Goal: Check status: Check status

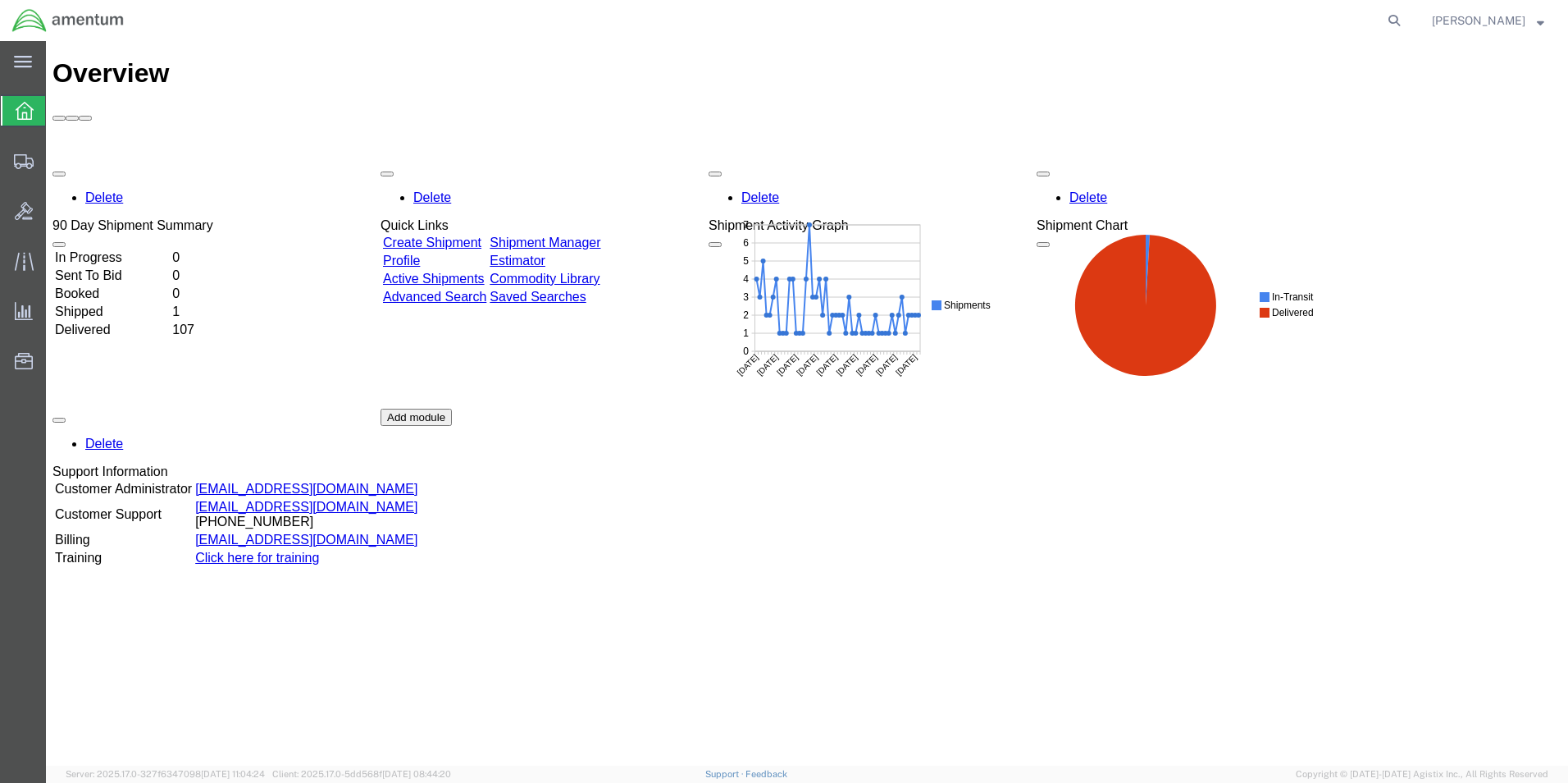
click at [122, 304] on td "Shipped" at bounding box center [112, 311] width 116 height 16
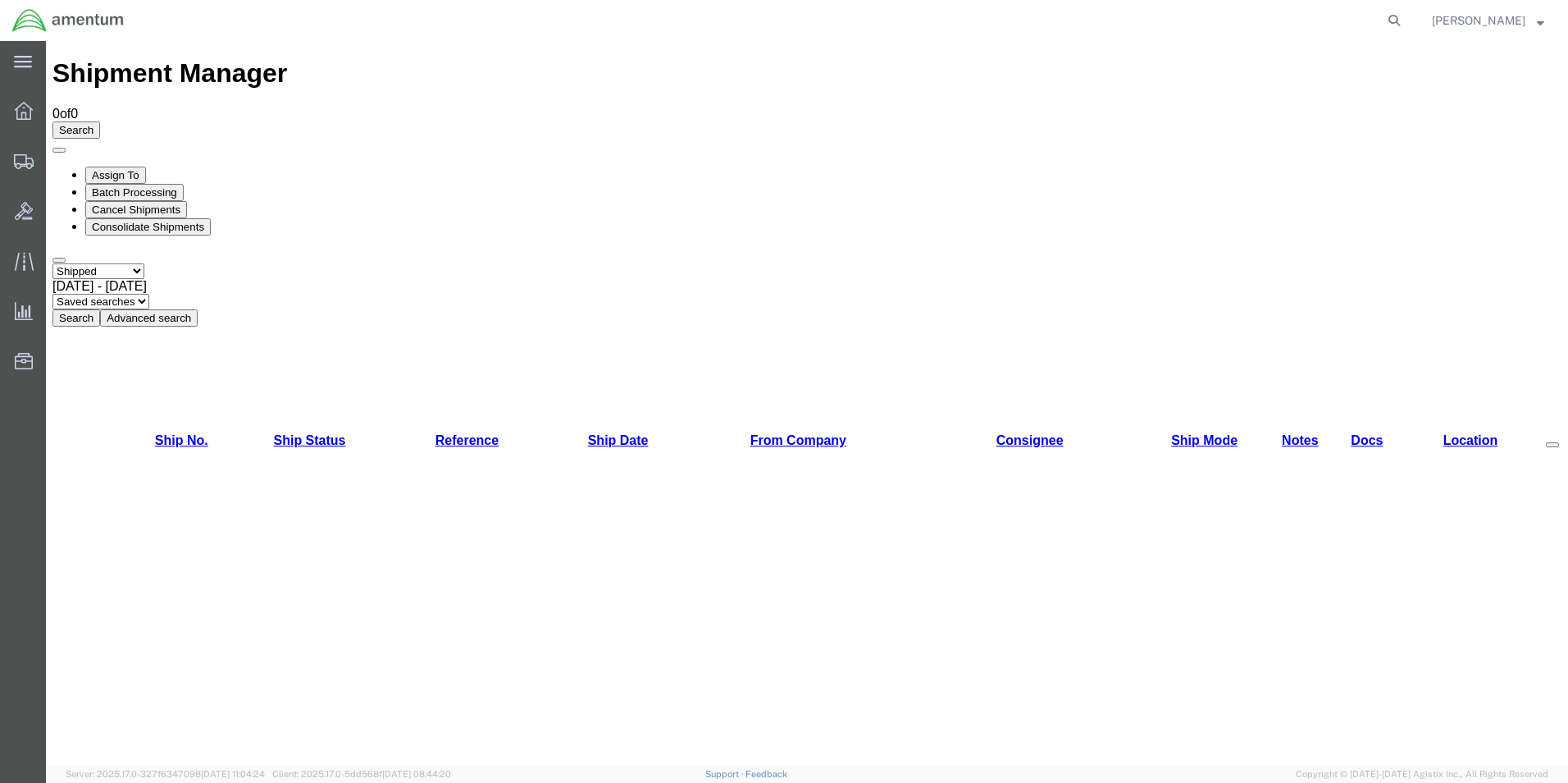
click at [100, 310] on button "Search" at bounding box center [75, 318] width 47 height 17
click at [91, 263] on select "Select status Active All Shipments Approved Booked Canceled Delivered Denied Ne…" at bounding box center [97, 271] width 92 height 15
select select "ALL"
click at [52, 263] on select "Select status Active All Shipments Approved Booked Canceled Delivered Denied Ne…" at bounding box center [97, 271] width 92 height 15
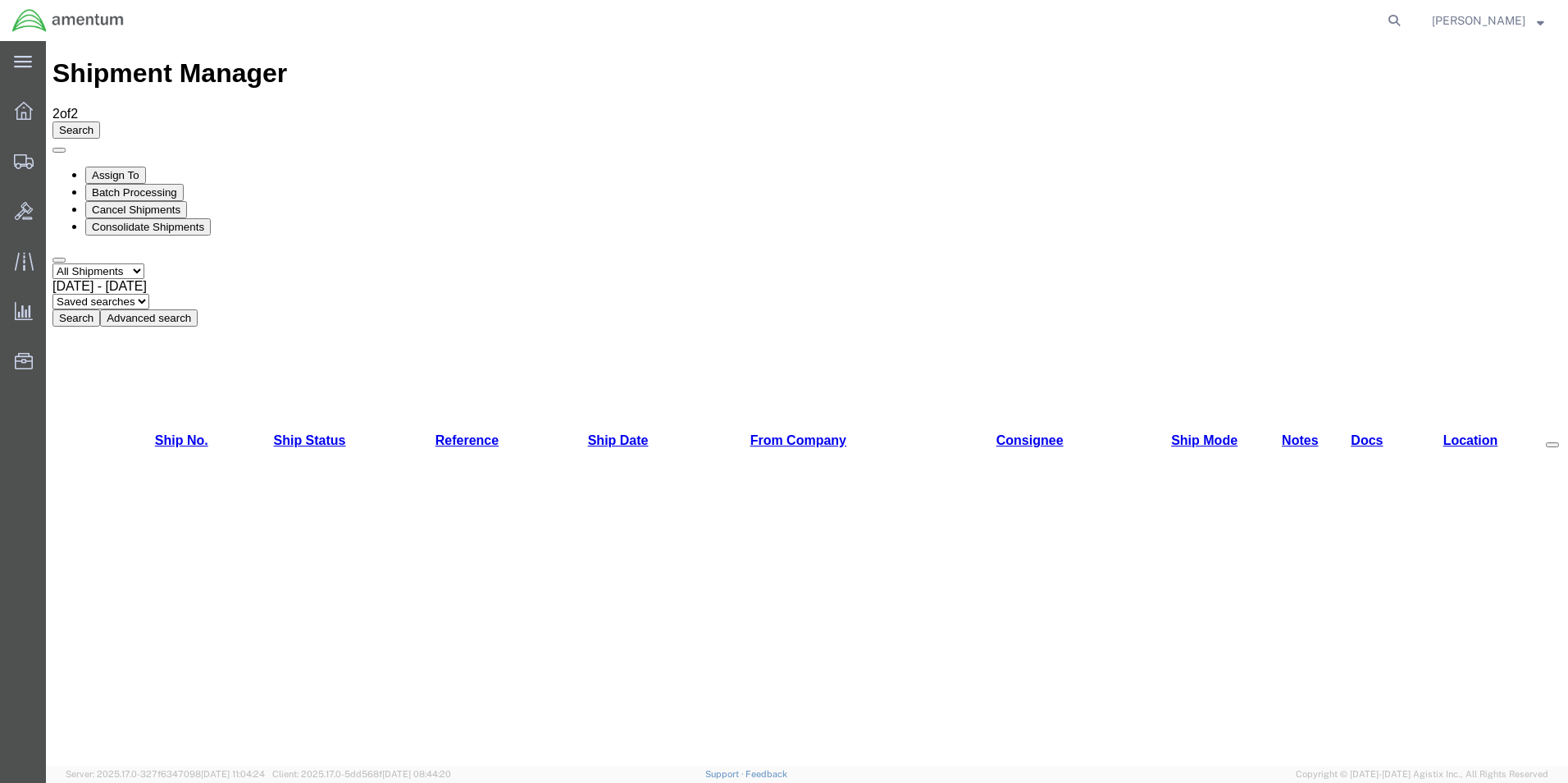
click at [100, 310] on button "Search" at bounding box center [75, 318] width 47 height 17
click at [146, 279] on span "[DATE] - [DATE]" at bounding box center [99, 285] width 94 height 14
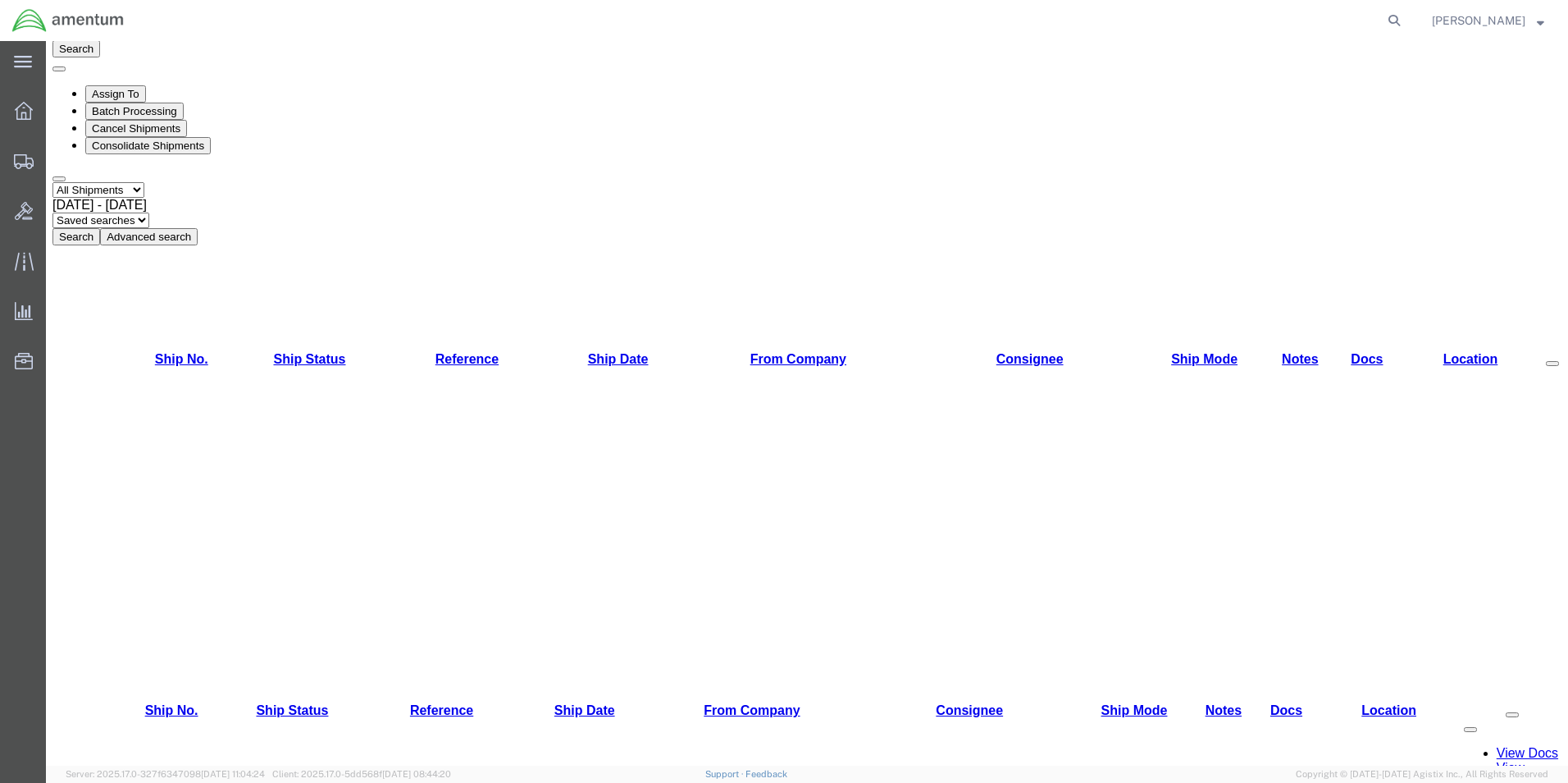
scroll to position [82, 0]
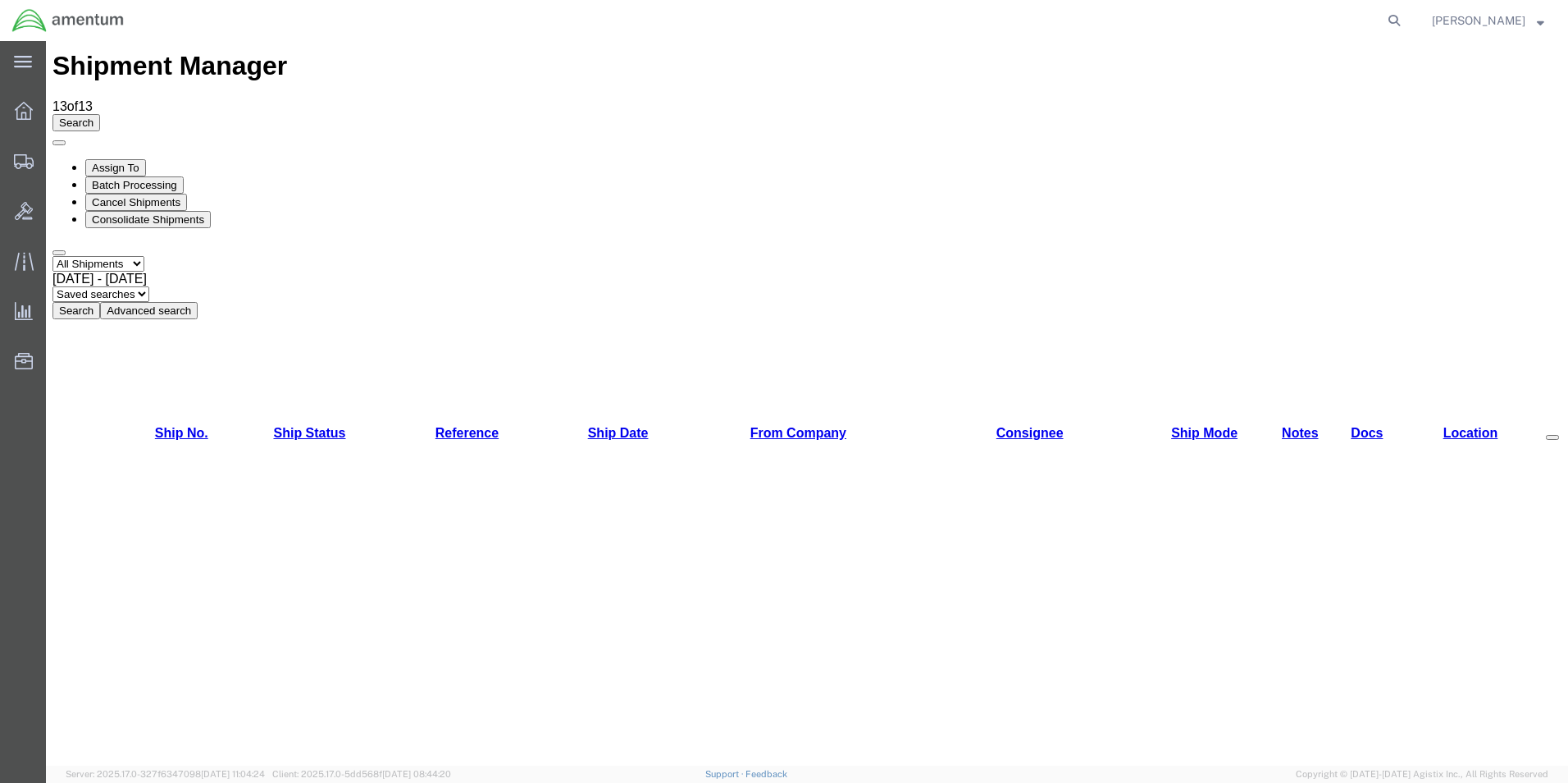
scroll to position [0, 0]
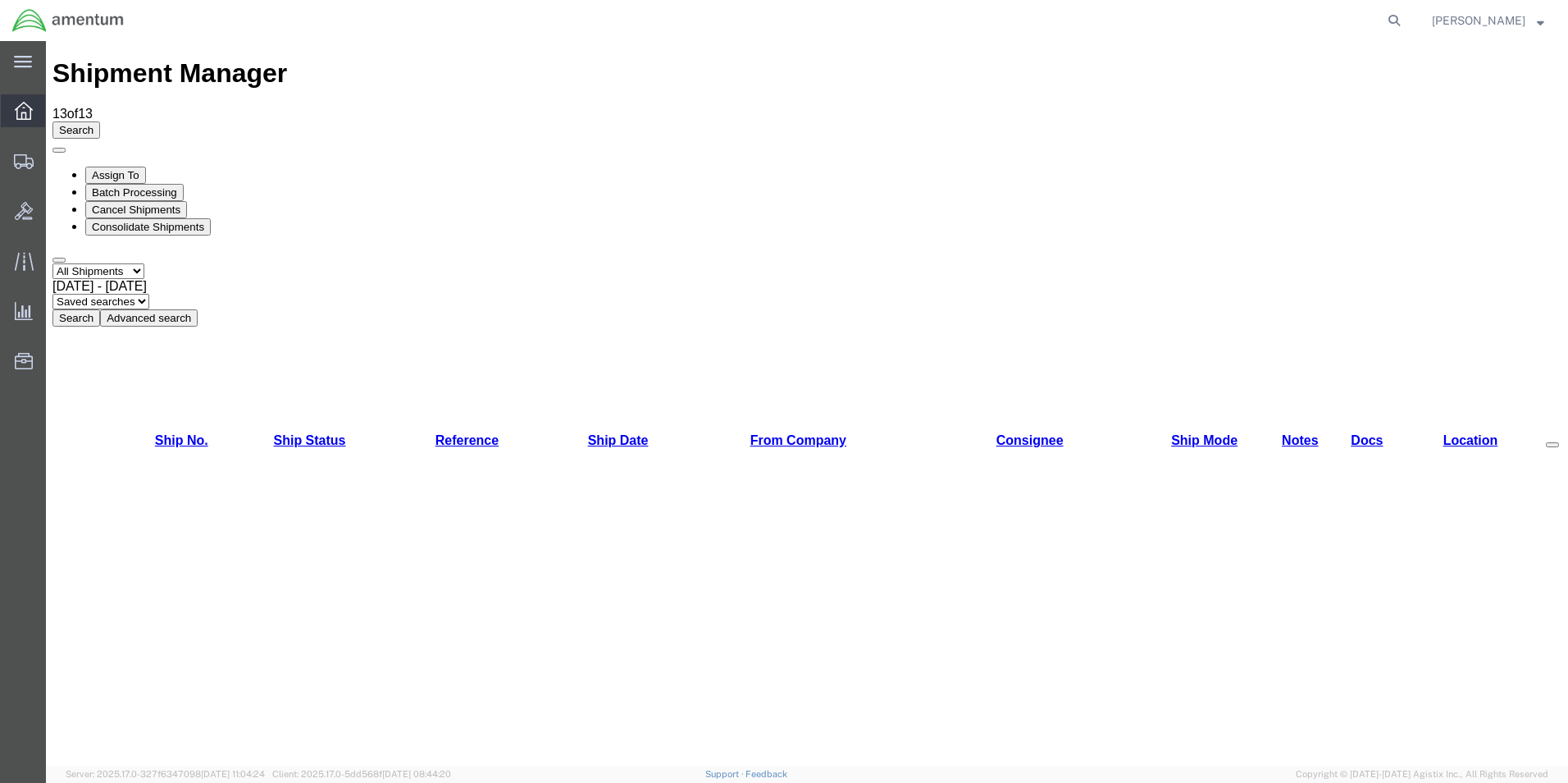
click at [26, 108] on icon at bounding box center [23, 110] width 18 height 18
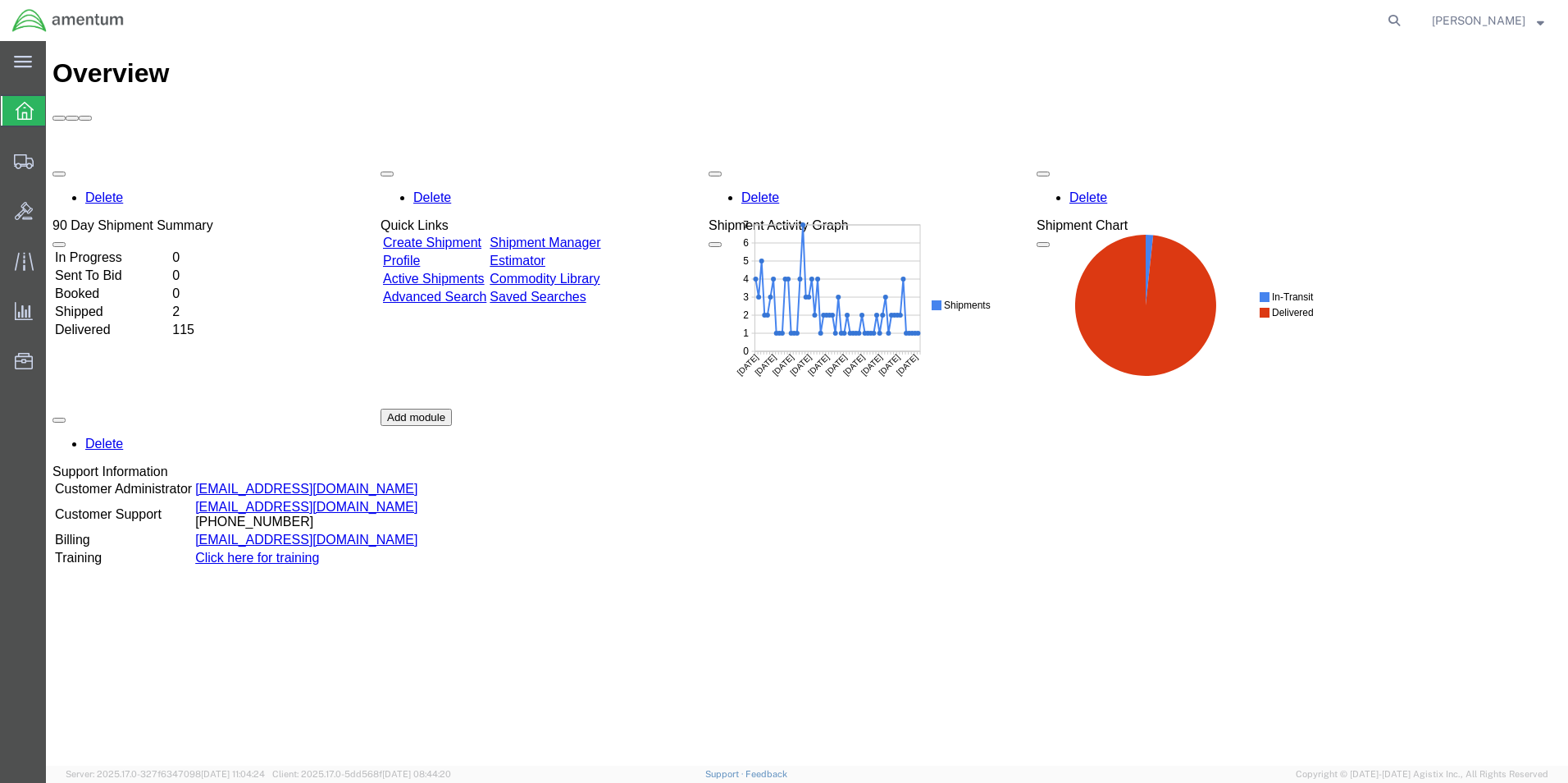
click at [111, 321] on td "Delivered" at bounding box center [112, 329] width 116 height 16
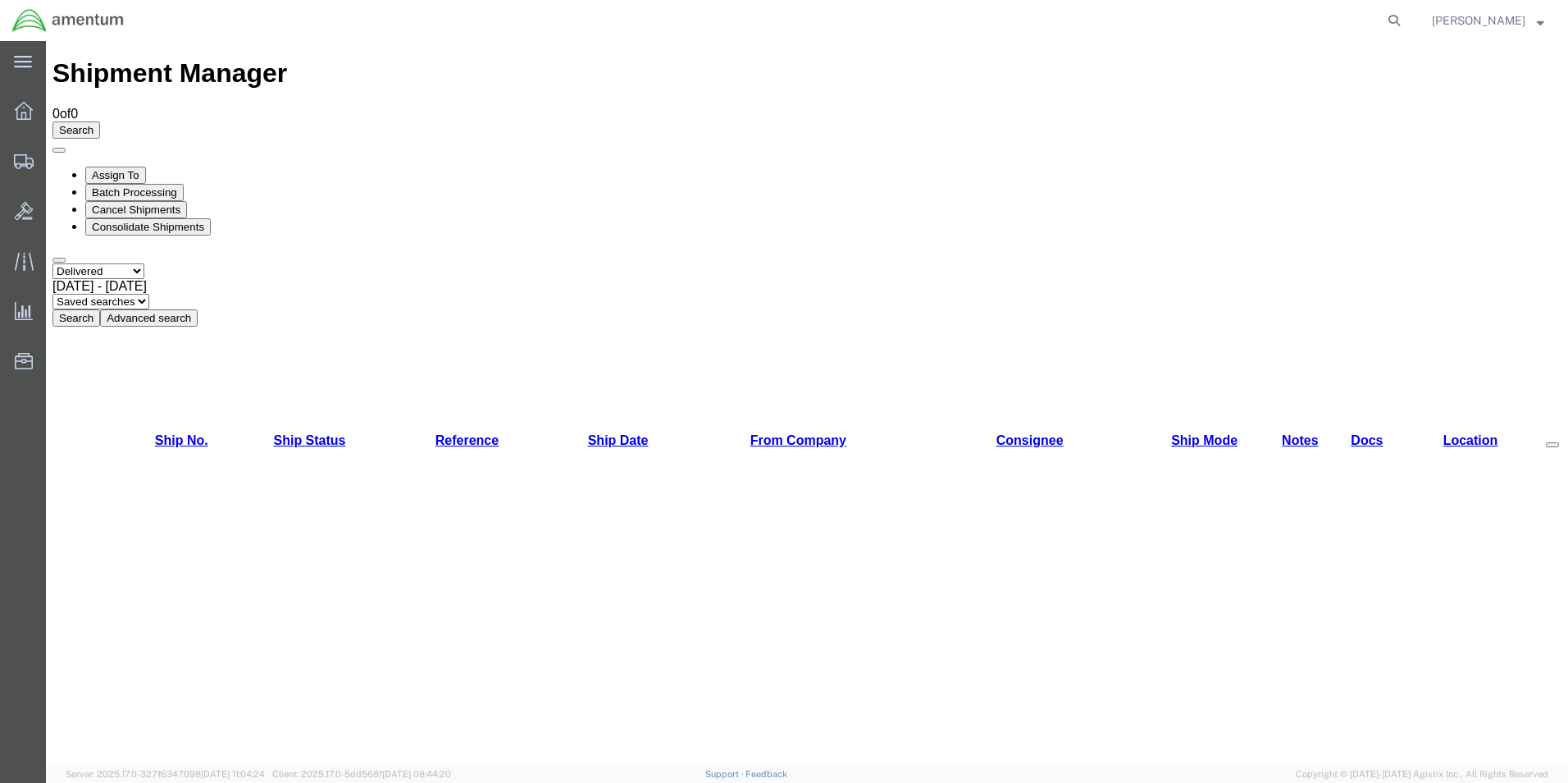
click at [100, 310] on button "Search" at bounding box center [75, 318] width 47 height 17
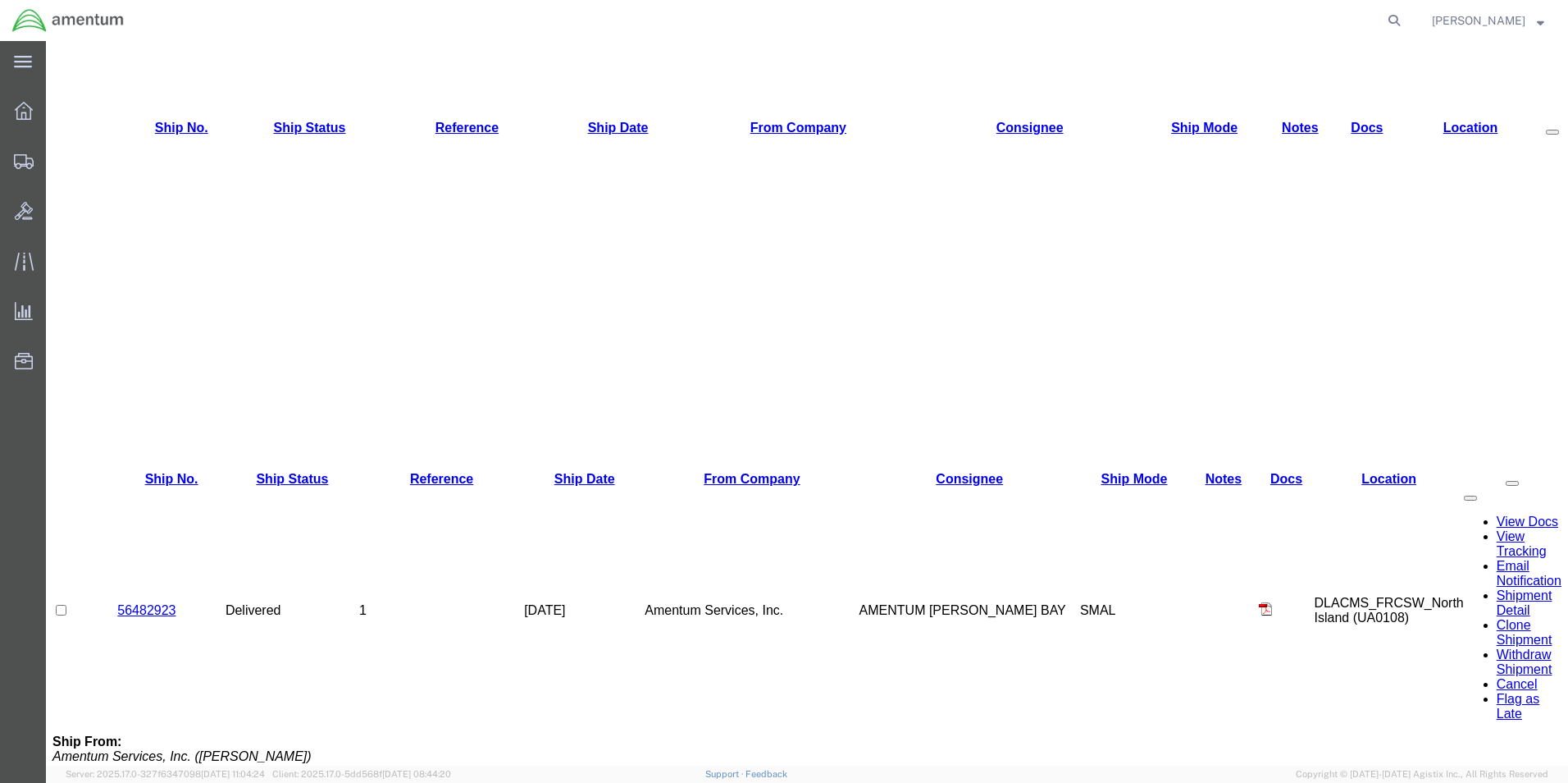
scroll to position [289, 0]
